Goal: Information Seeking & Learning: Learn about a topic

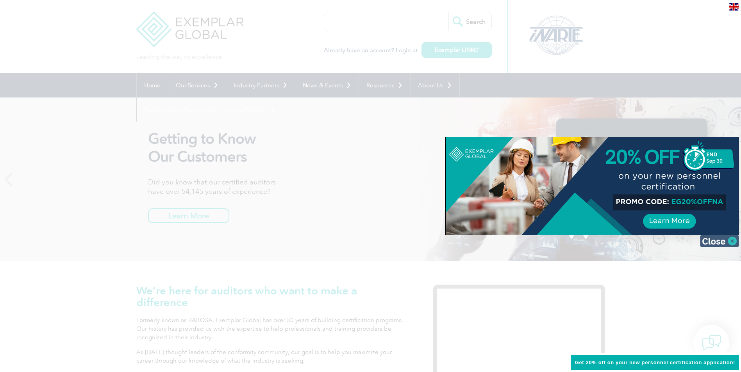
click at [589, 241] on img at bounding box center [719, 241] width 39 height 12
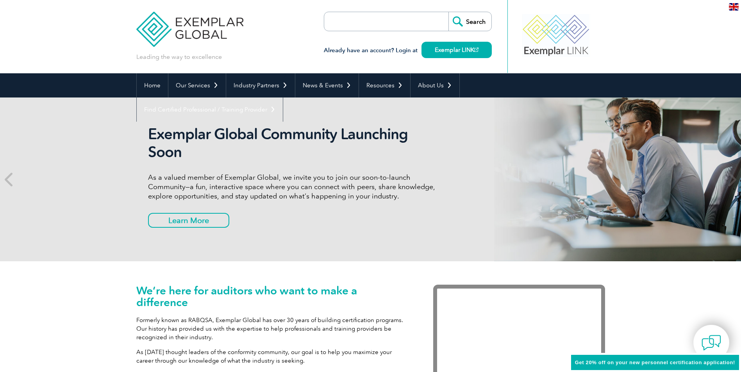
click at [589, 363] on span "Get 20% off on your new personnel certification application!" at bounding box center [655, 363] width 160 height 6
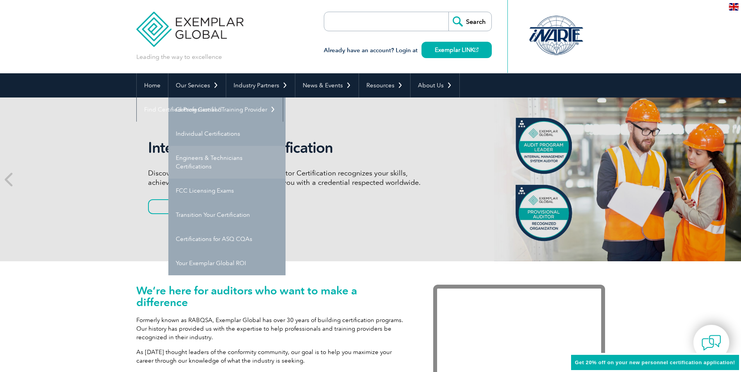
click at [211, 163] on link "Engineers & Technicians Certifications" at bounding box center [226, 162] width 117 height 33
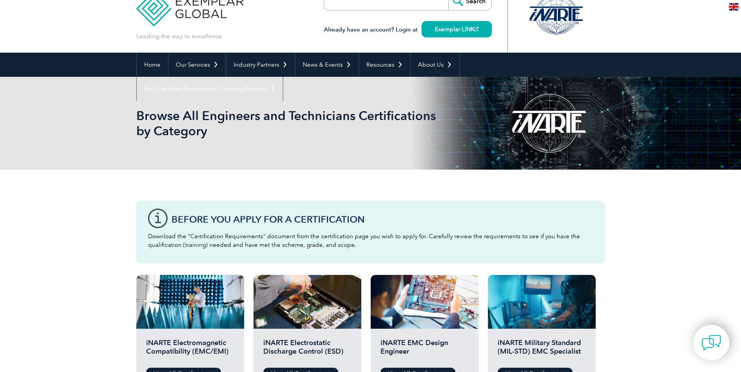
scroll to position [39, 0]
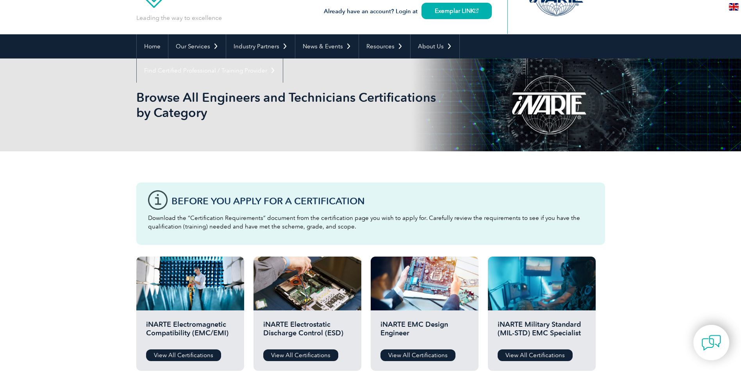
drag, startPoint x: 101, startPoint y: 218, endPoint x: 98, endPoint y: 212, distance: 7.0
drag, startPoint x: 98, startPoint y: 212, endPoint x: 60, endPoint y: 239, distance: 45.9
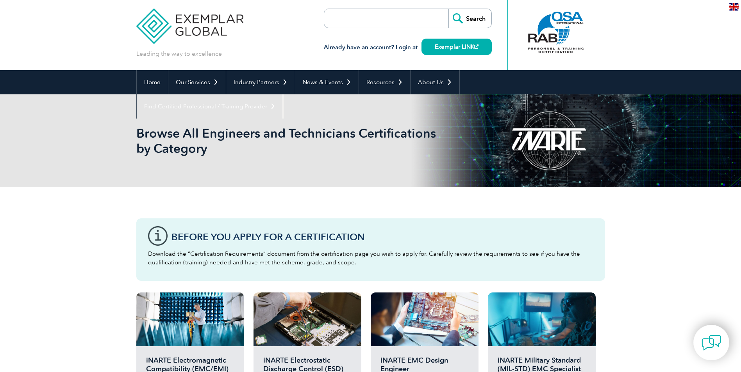
scroll to position [0, 0]
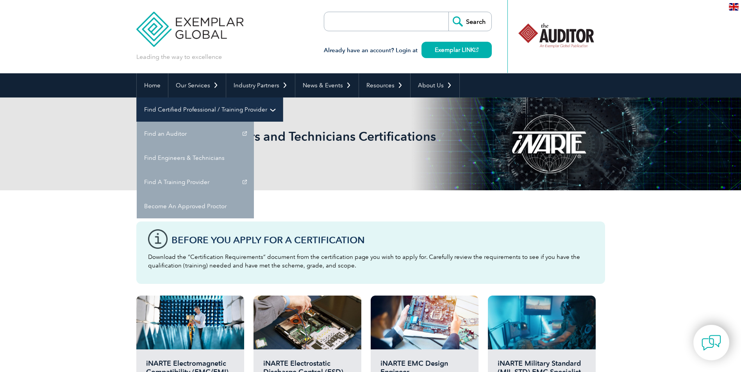
click at [283, 98] on link "Find Certified Professional / Training Provider" at bounding box center [210, 110] width 146 height 24
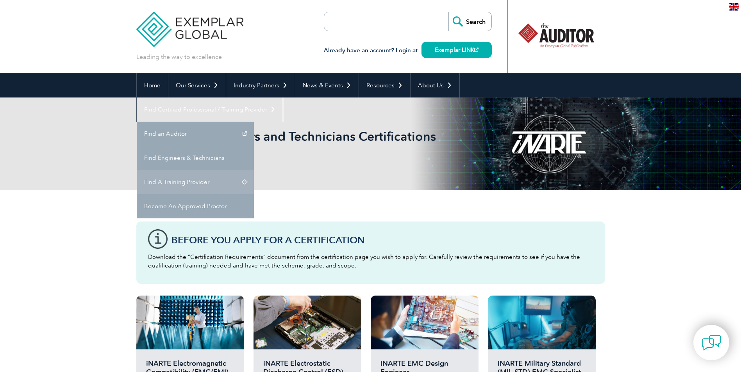
click at [254, 170] on link "Find A Training Provider" at bounding box center [195, 182] width 117 height 24
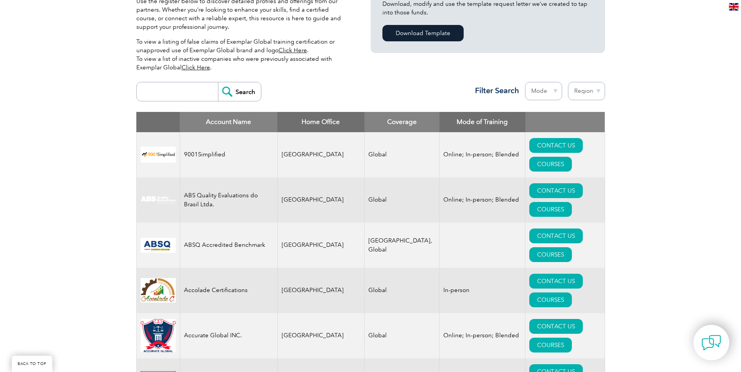
scroll to position [234, 0]
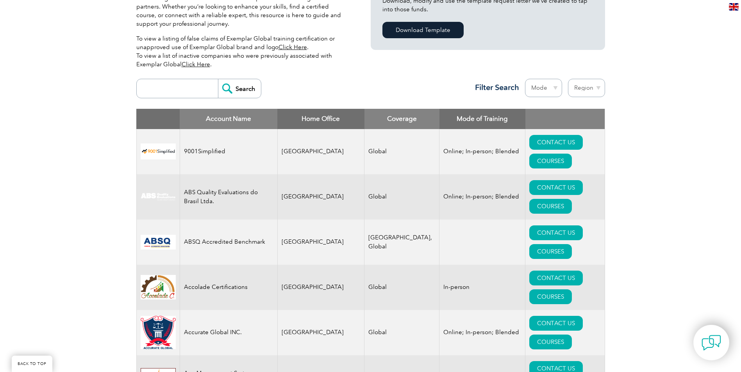
click at [179, 88] on input "search" at bounding box center [179, 88] width 77 height 19
paste input "ISO 20121"
click at [242, 94] on input "Search" at bounding box center [239, 88] width 43 height 19
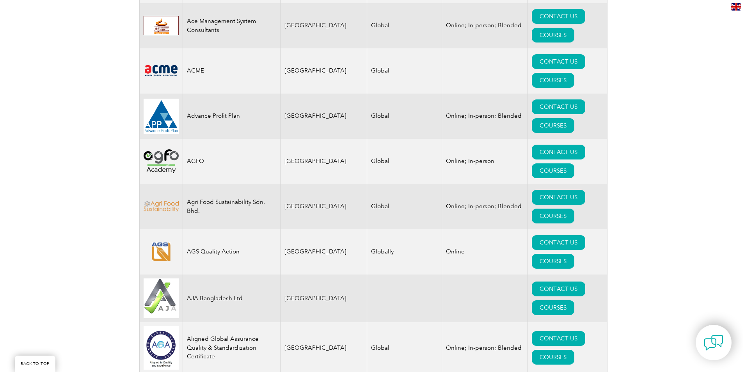
scroll to position [625, 0]
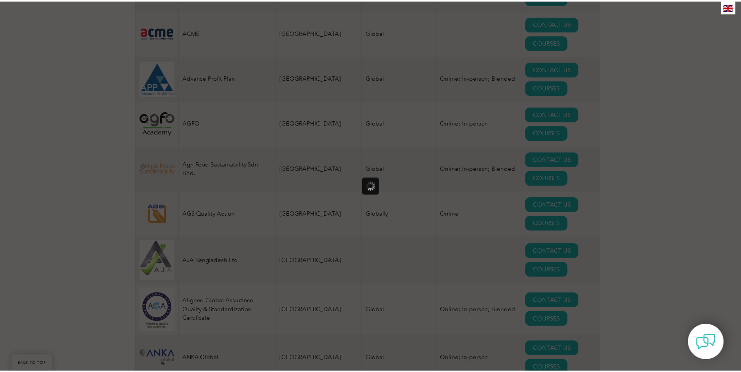
scroll to position [0, 0]
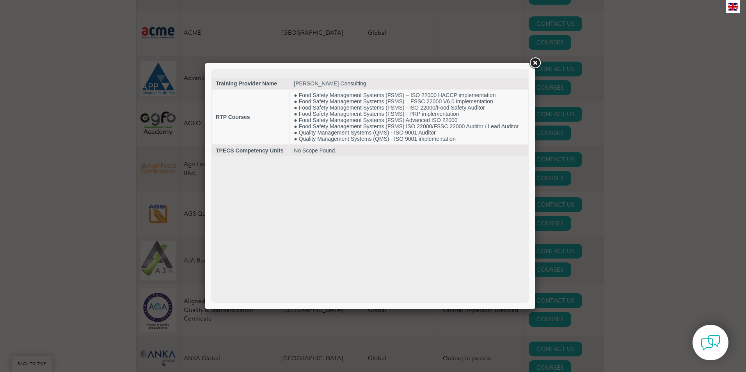
click at [536, 63] on link at bounding box center [535, 63] width 14 height 14
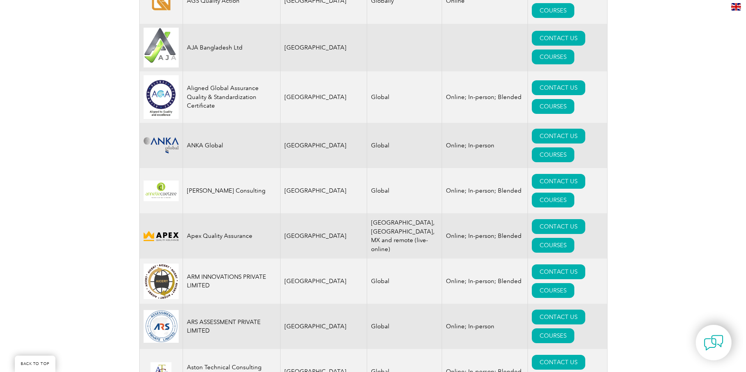
scroll to position [859, 0]
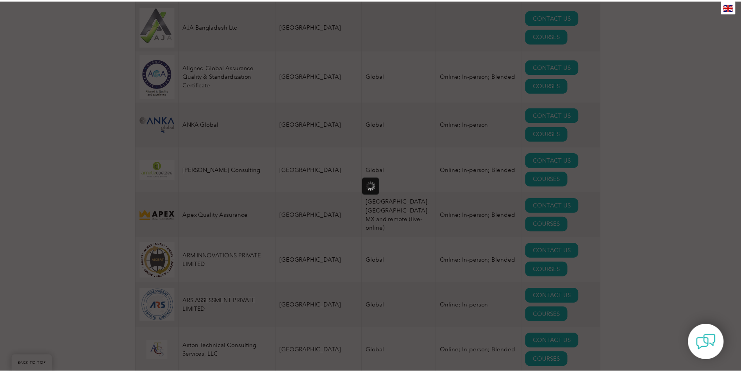
scroll to position [0, 0]
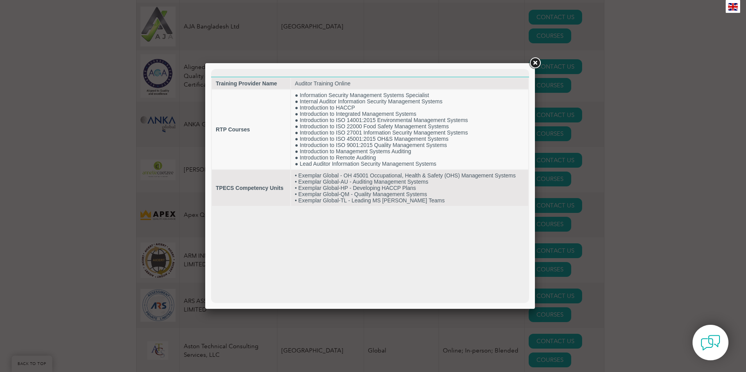
click at [532, 63] on link at bounding box center [535, 63] width 14 height 14
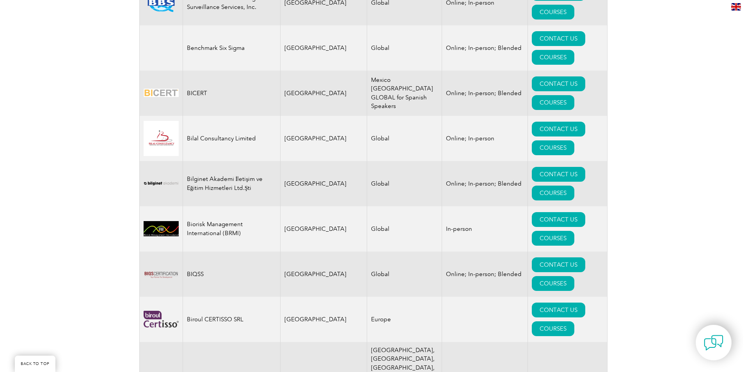
scroll to position [1444, 0]
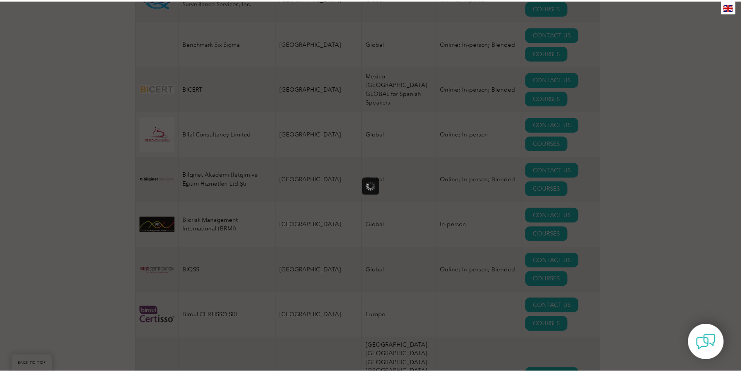
scroll to position [0, 0]
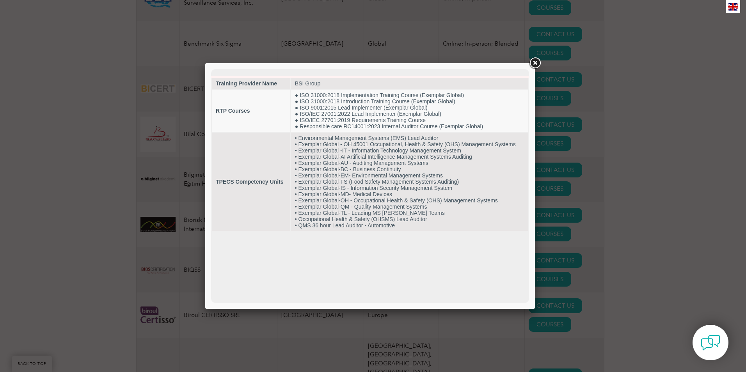
click at [534, 65] on link at bounding box center [535, 63] width 14 height 14
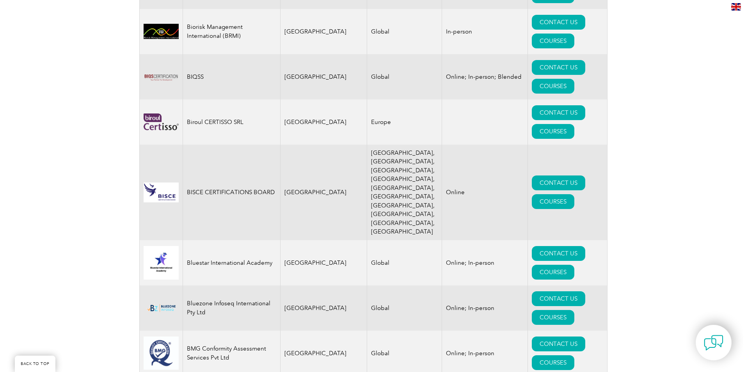
scroll to position [1640, 0]
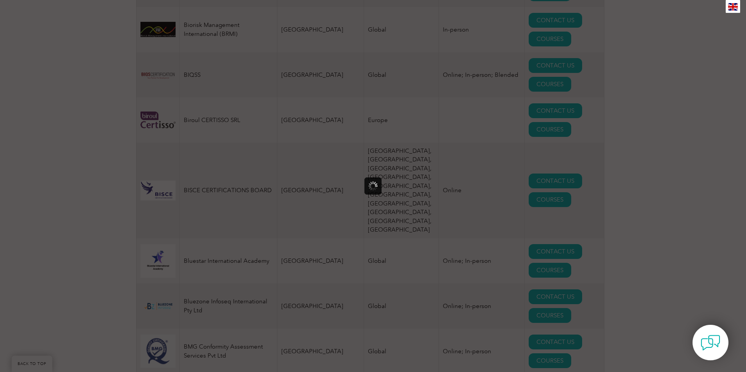
scroll to position [0, 0]
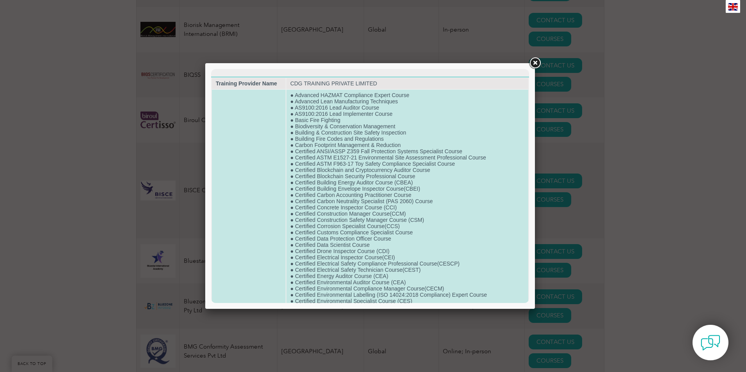
drag, startPoint x: 489, startPoint y: 195, endPoint x: 419, endPoint y: 196, distance: 69.9
drag, startPoint x: 424, startPoint y: 156, endPoint x: 421, endPoint y: 153, distance: 4.2
drag, startPoint x: 421, startPoint y: 153, endPoint x: 381, endPoint y: 159, distance: 39.9
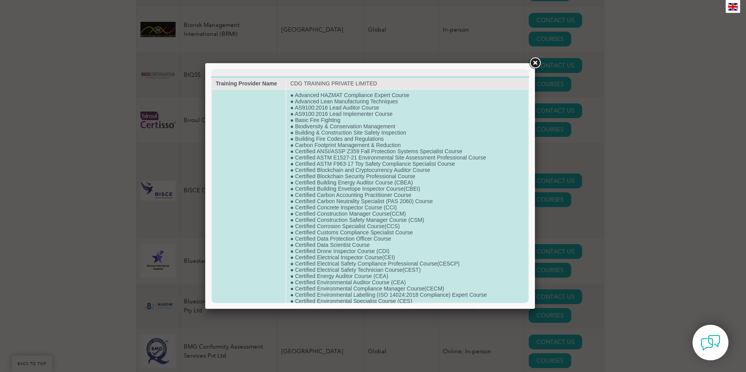
drag, startPoint x: 382, startPoint y: 121, endPoint x: 328, endPoint y: 143, distance: 59.0
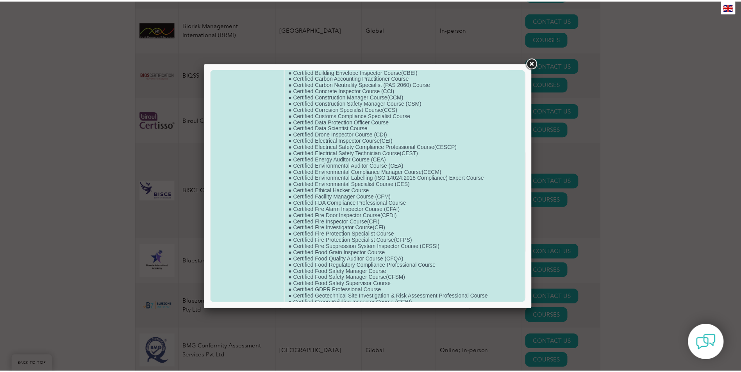
scroll to position [1127, 0]
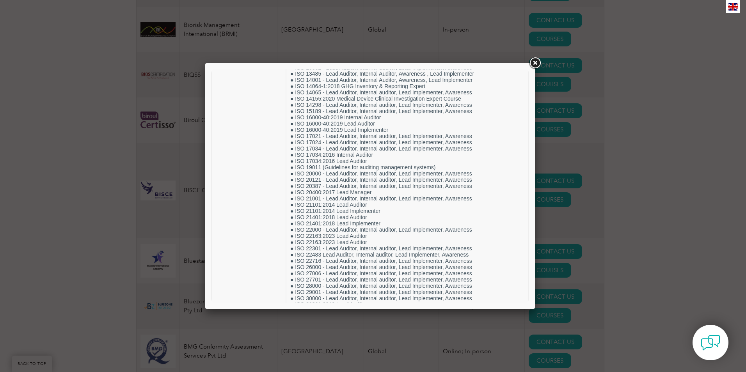
click at [533, 65] on link at bounding box center [535, 63] width 14 height 14
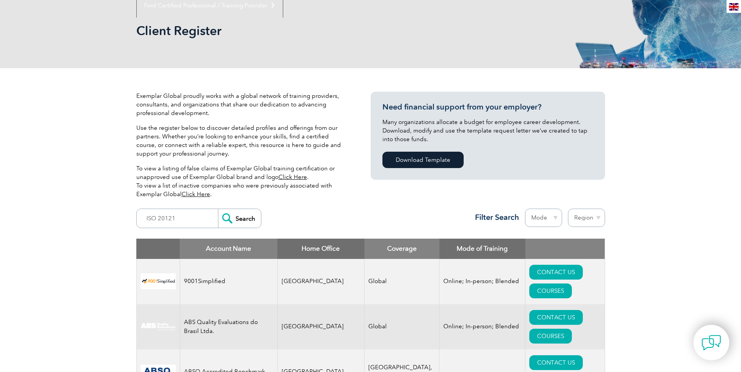
scroll to position [0, 0]
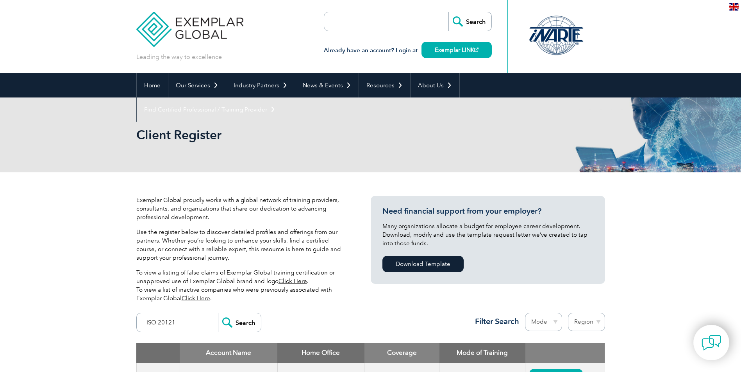
click at [184, 321] on input "ISO 20121" at bounding box center [179, 322] width 77 height 19
drag, startPoint x: 185, startPoint y: 321, endPoint x: 129, endPoint y: 320, distance: 55.8
click at [218, 313] on input "Search" at bounding box center [239, 322] width 43 height 19
click at [183, 319] on input "bcloud" at bounding box center [179, 322] width 77 height 19
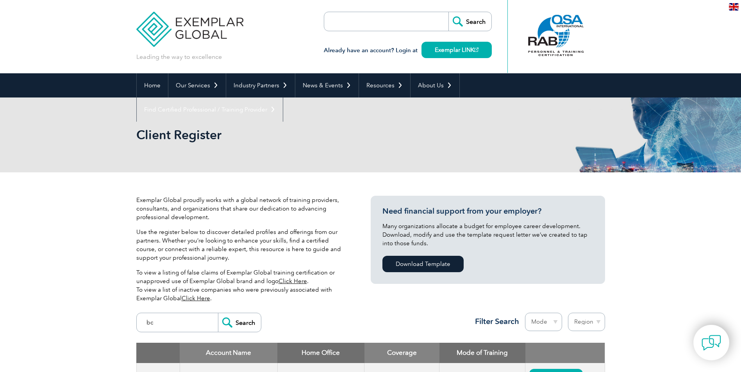
type input "b"
type input "punyam"
click at [218, 313] on input "Search" at bounding box center [239, 322] width 43 height 19
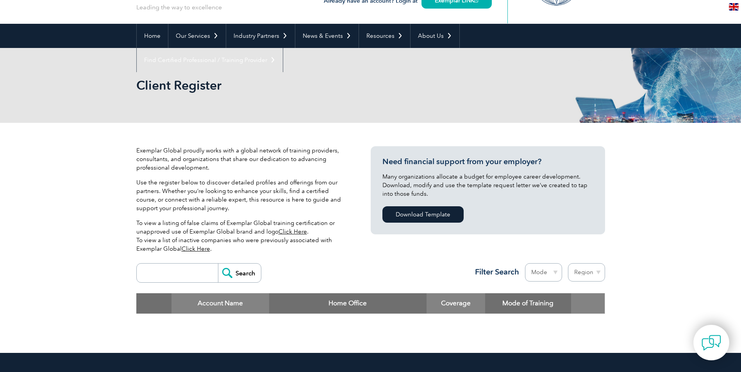
scroll to position [195, 0]
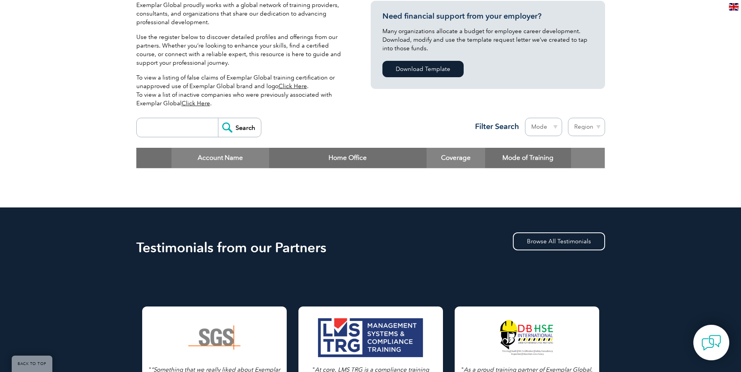
click at [191, 127] on input "search" at bounding box center [179, 127] width 77 height 19
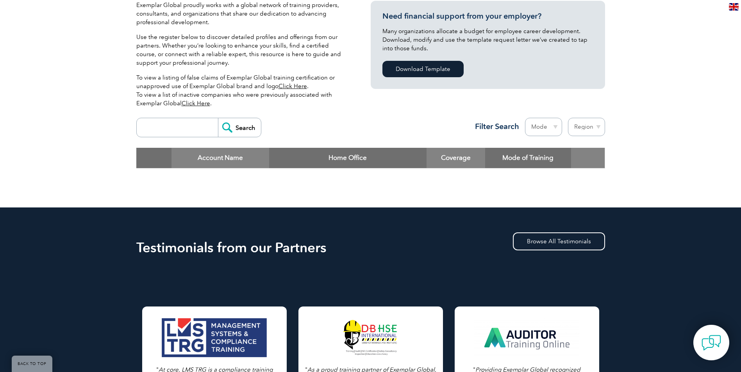
click at [335, 115] on div "Search Region Australia Bahrain Bangladesh Brazil Canada Colombia Dominican Rep…" at bounding box center [370, 131] width 468 height 34
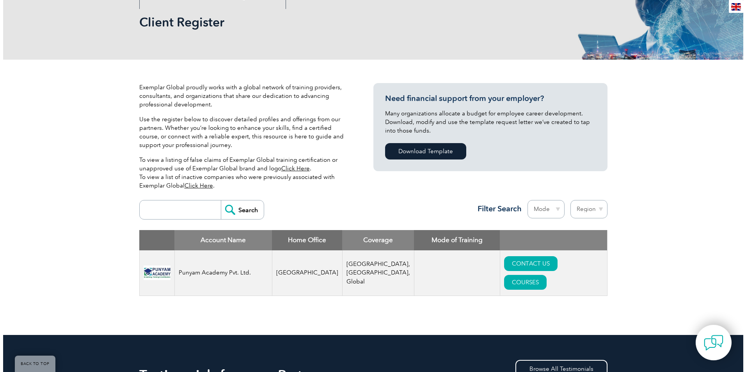
scroll to position [195, 0]
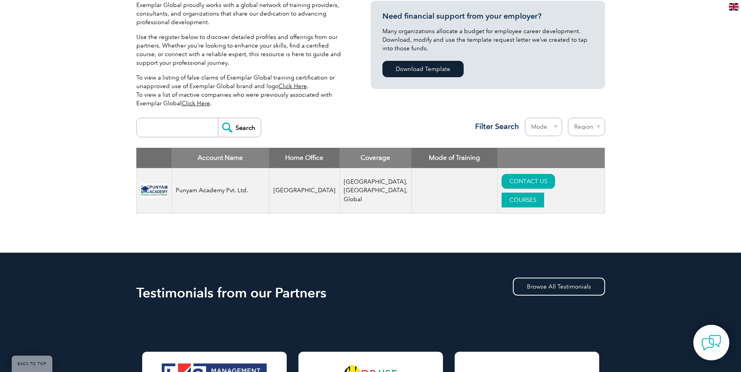
click at [544, 193] on link "COURSES" at bounding box center [522, 200] width 43 height 15
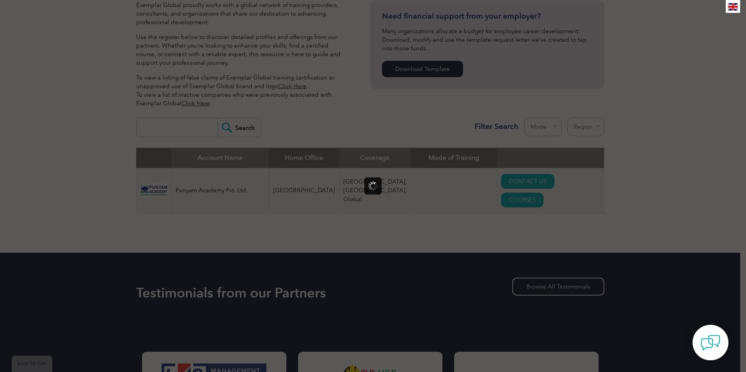
scroll to position [0, 0]
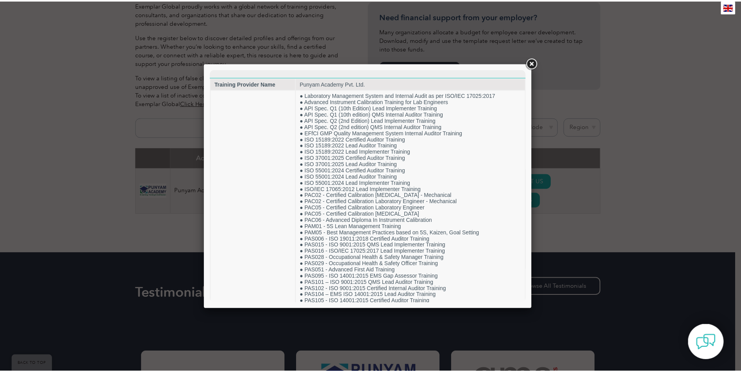
scroll to position [359, 0]
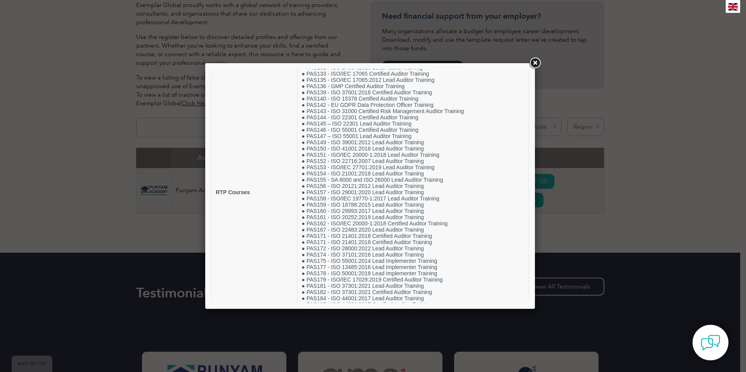
click at [533, 61] on link at bounding box center [535, 63] width 14 height 14
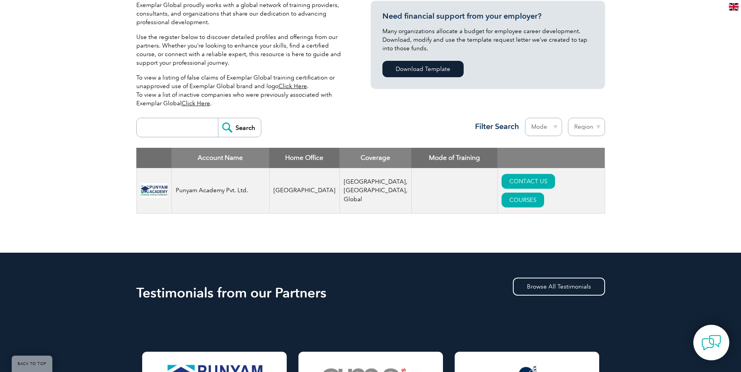
click at [685, 76] on div "Exemplar Global proudly works with a global network of training providers, cons…" at bounding box center [370, 115] width 741 height 276
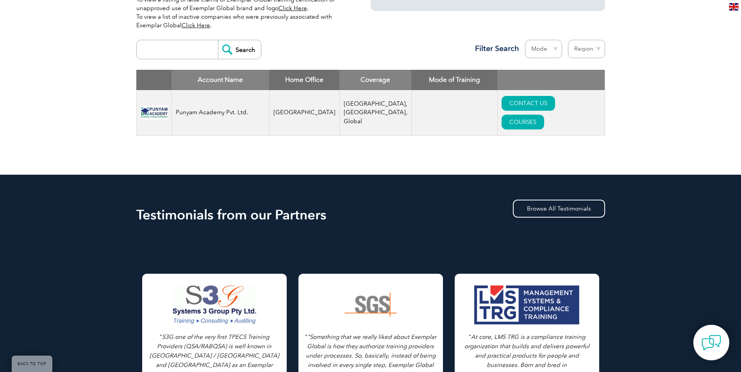
scroll to position [0, 0]
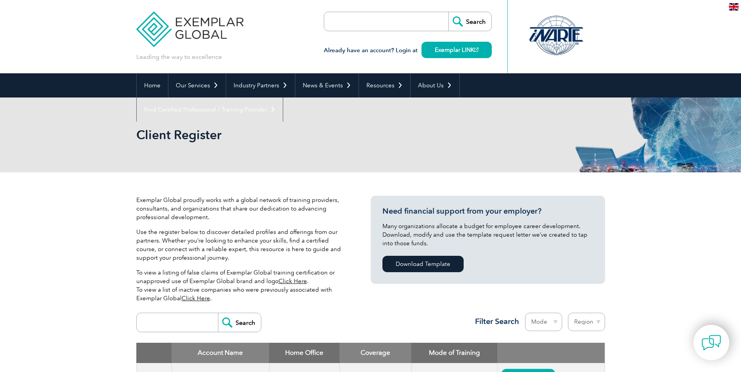
click at [215, 25] on img at bounding box center [189, 23] width 107 height 47
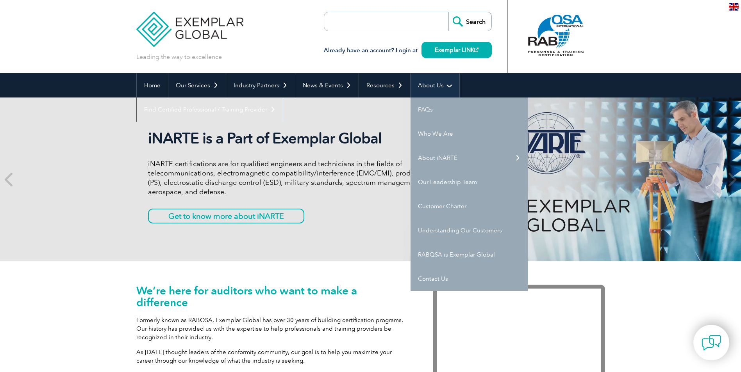
click at [436, 88] on link "About Us" at bounding box center [434, 85] width 49 height 24
click at [444, 134] on link "Who We Are" at bounding box center [468, 134] width 117 height 24
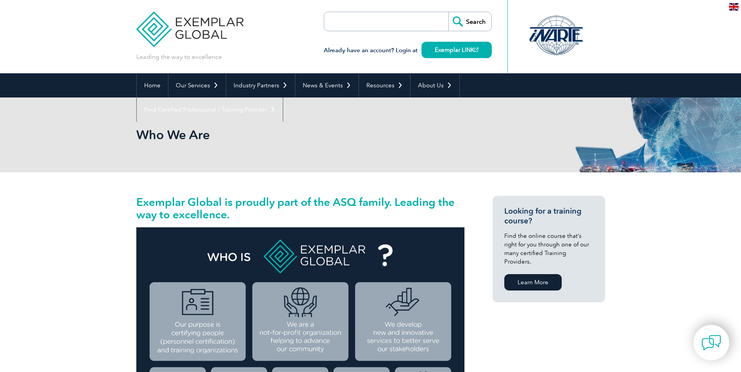
drag, startPoint x: 369, startPoint y: 201, endPoint x: 330, endPoint y: 190, distance: 40.8
drag, startPoint x: 330, startPoint y: 190, endPoint x: 296, endPoint y: 201, distance: 35.3
click at [296, 201] on h2 "Exemplar Global is proudly part of the ASQ family. Leading the way to excellenc…" at bounding box center [300, 208] width 328 height 25
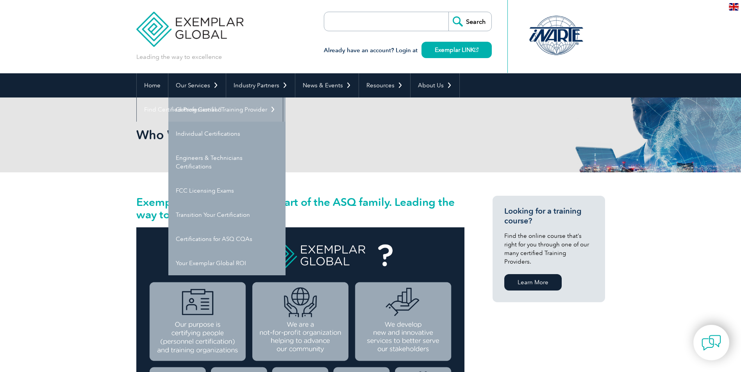
click at [219, 106] on link "Getting Certified" at bounding box center [226, 110] width 117 height 24
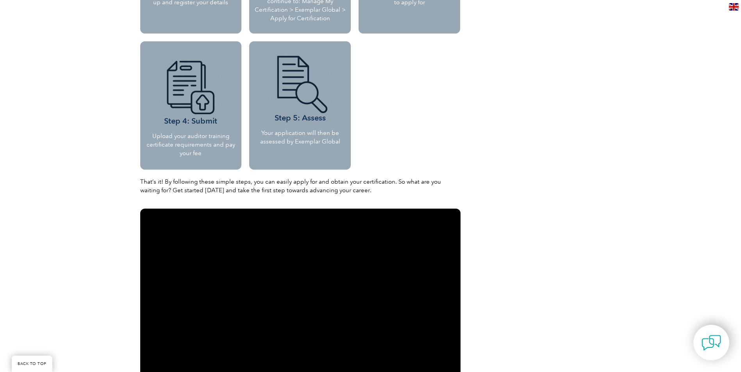
scroll to position [507, 0]
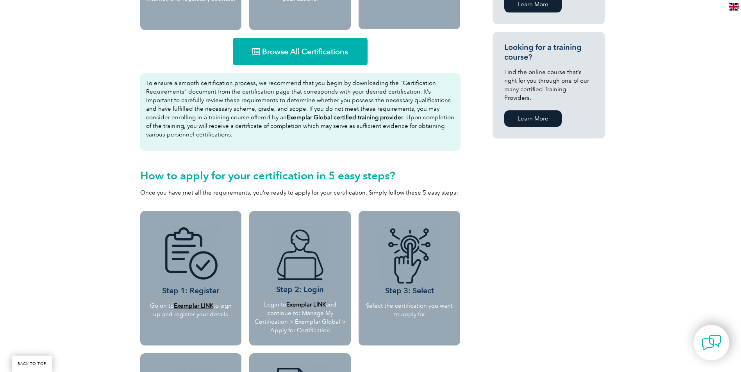
click at [201, 303] on b "Exemplar LINK" at bounding box center [193, 306] width 39 height 7
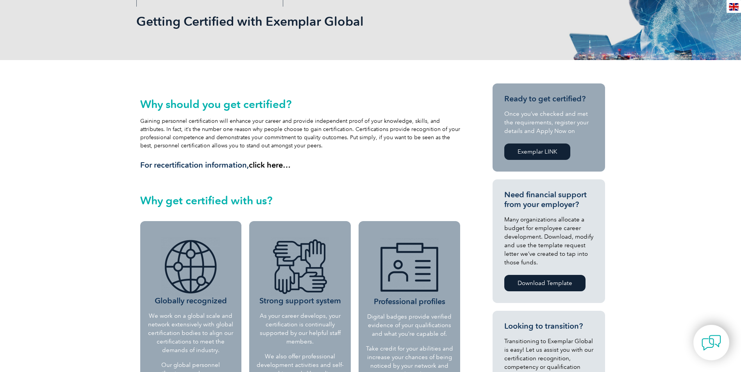
scroll to position [0, 0]
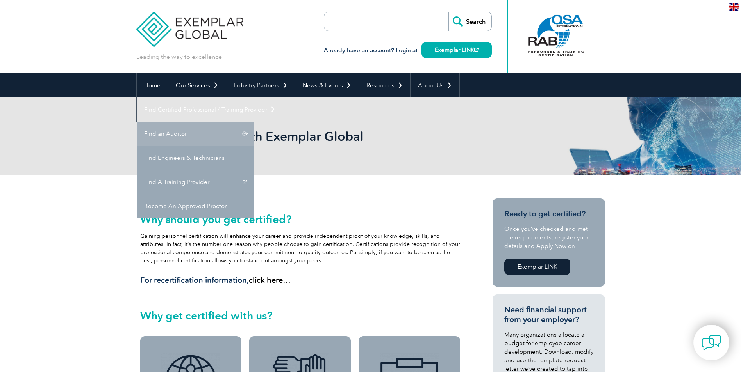
click at [254, 122] on link "Find an Auditor" at bounding box center [195, 134] width 117 height 24
